Goal: Task Accomplishment & Management: Manage account settings

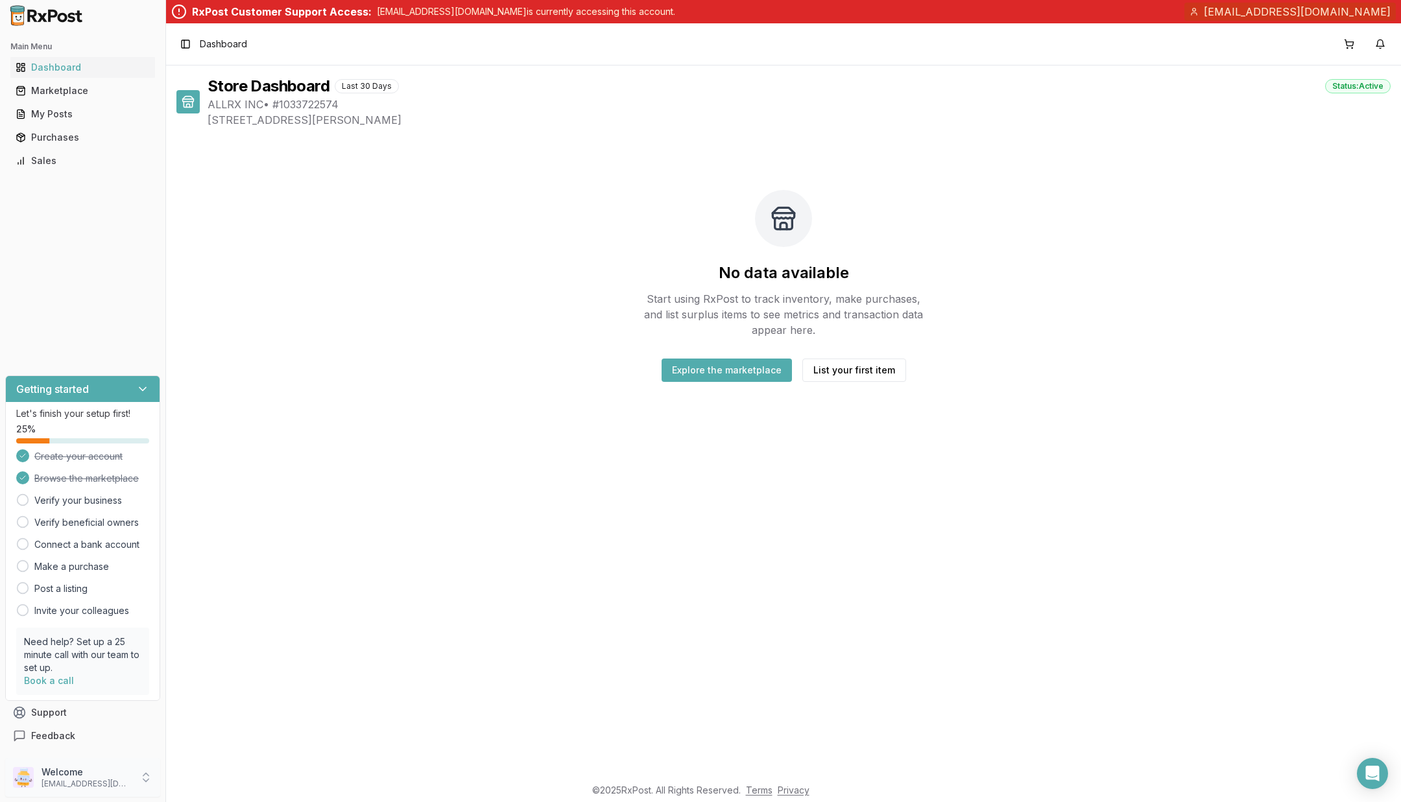
click at [93, 782] on p "[EMAIL_ADDRESS][DOMAIN_NAME]" at bounding box center [87, 784] width 90 height 10
click at [256, 688] on link "Store Settings" at bounding box center [236, 698] width 134 height 21
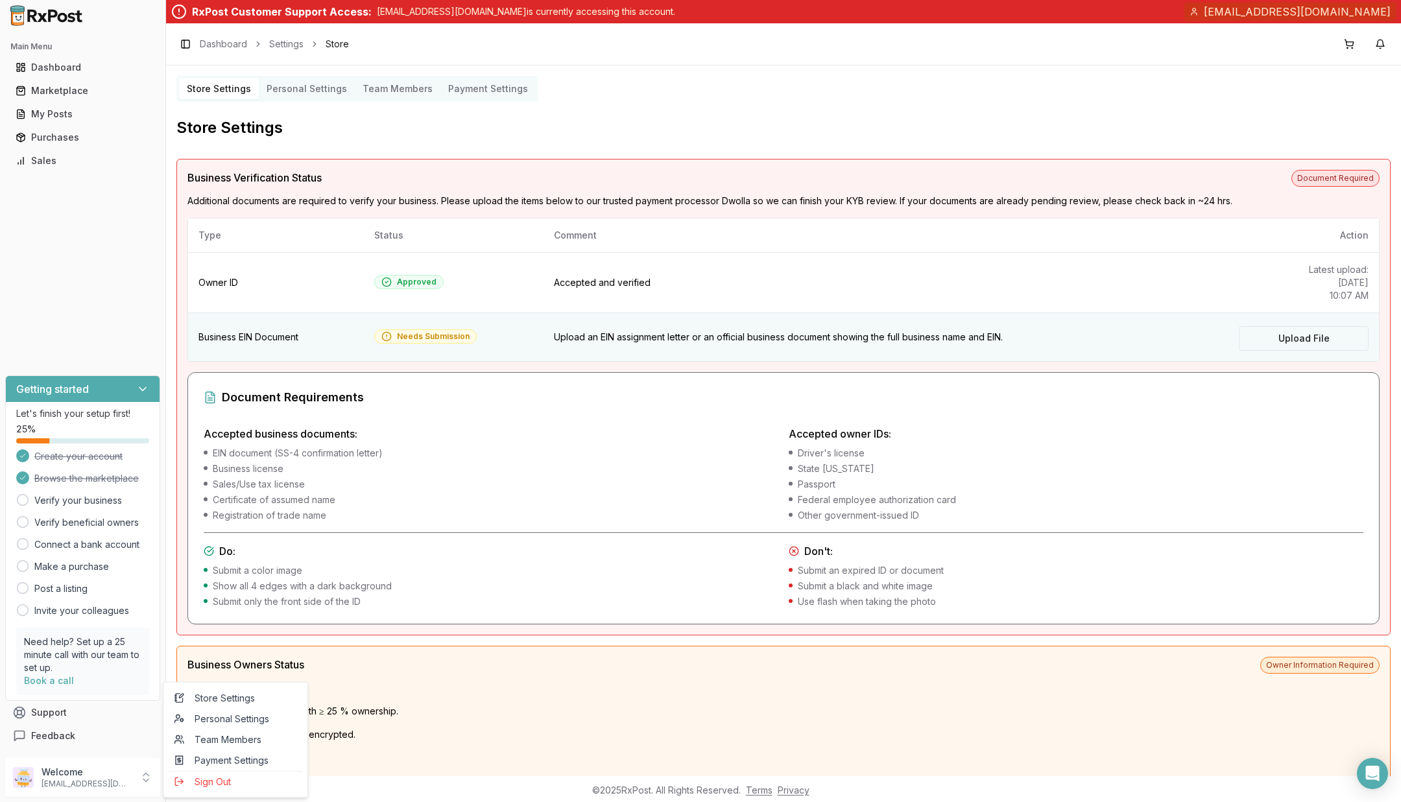
click at [1285, 337] on label "Upload File" at bounding box center [1304, 338] width 130 height 25
click at [0, 0] on input "Upload File" at bounding box center [0, 0] width 0 height 0
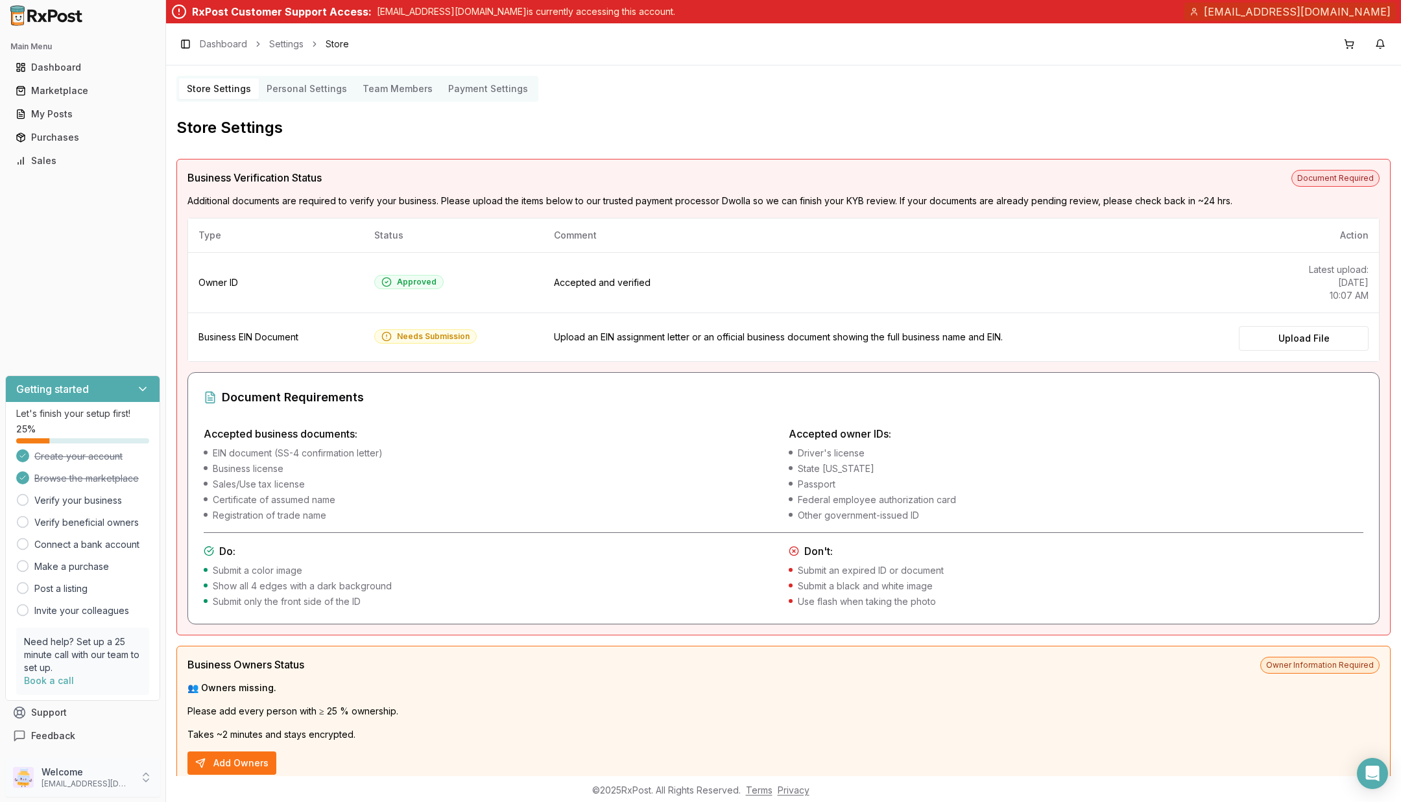
click at [74, 777] on p "Welcome" at bounding box center [87, 772] width 90 height 13
click at [212, 784] on span "Sign Out" at bounding box center [235, 782] width 123 height 13
